Goal: Information Seeking & Learning: Compare options

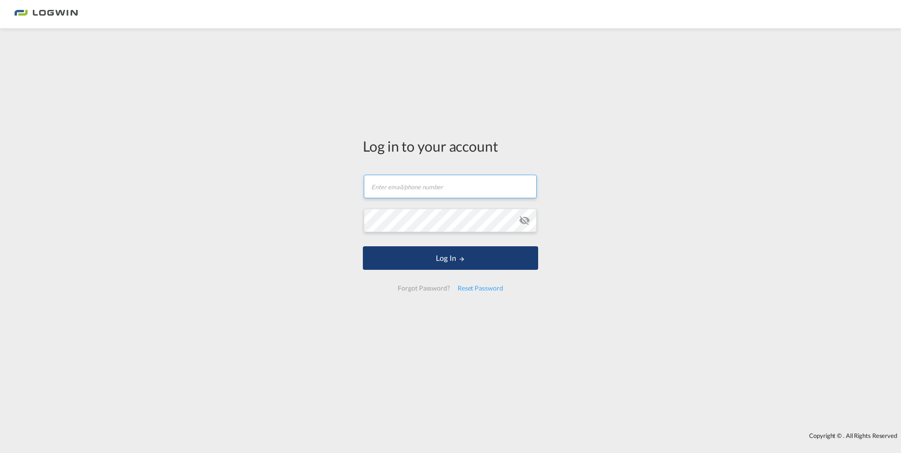
type input "[PERSON_NAME][EMAIL_ADDRESS][PERSON_NAME][DOMAIN_NAME]"
click at [447, 259] on button "Log In" at bounding box center [450, 258] width 175 height 24
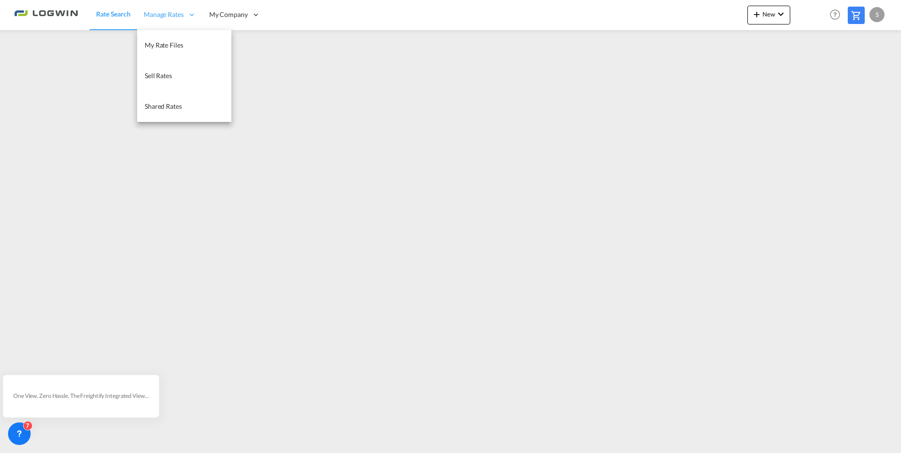
click at [165, 16] on span "Manage Rates" at bounding box center [164, 14] width 40 height 9
click at [168, 45] on span "My Rate Files" at bounding box center [164, 45] width 39 height 8
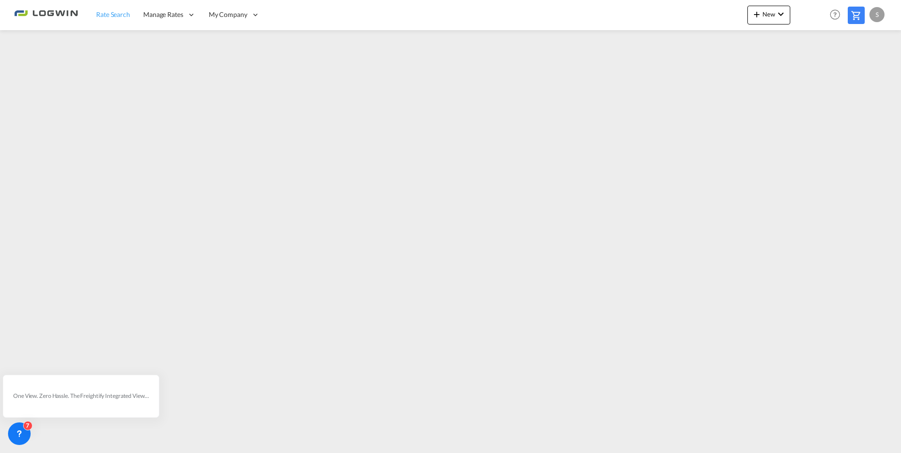
click at [118, 17] on span "Rate Search" at bounding box center [113, 14] width 34 height 8
